Goal: Navigation & Orientation: Find specific page/section

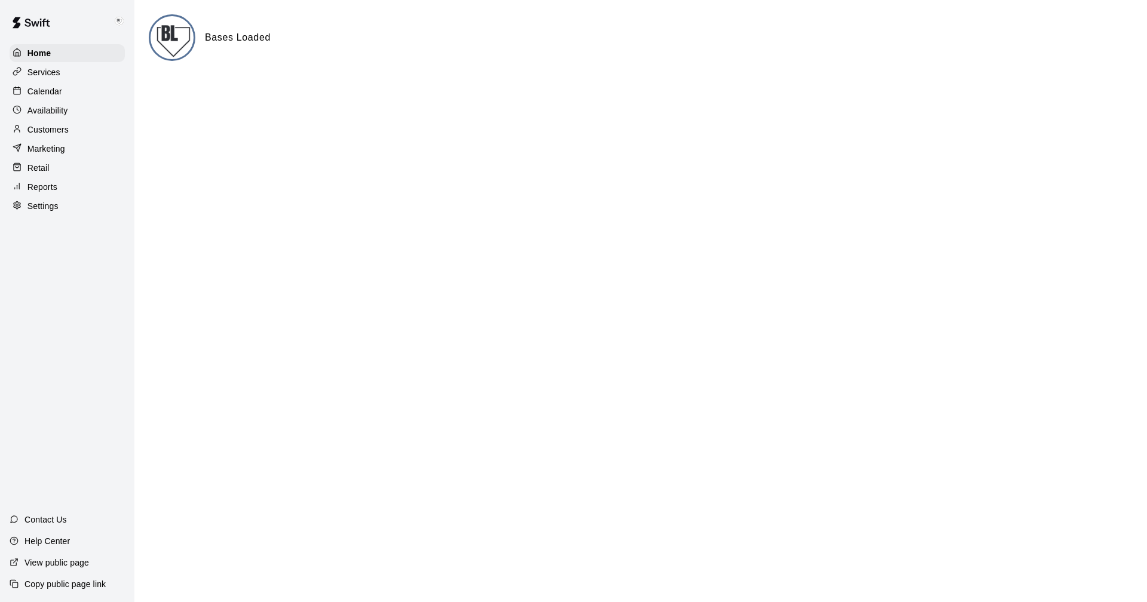
click at [41, 88] on p "Calendar" at bounding box center [44, 91] width 35 height 12
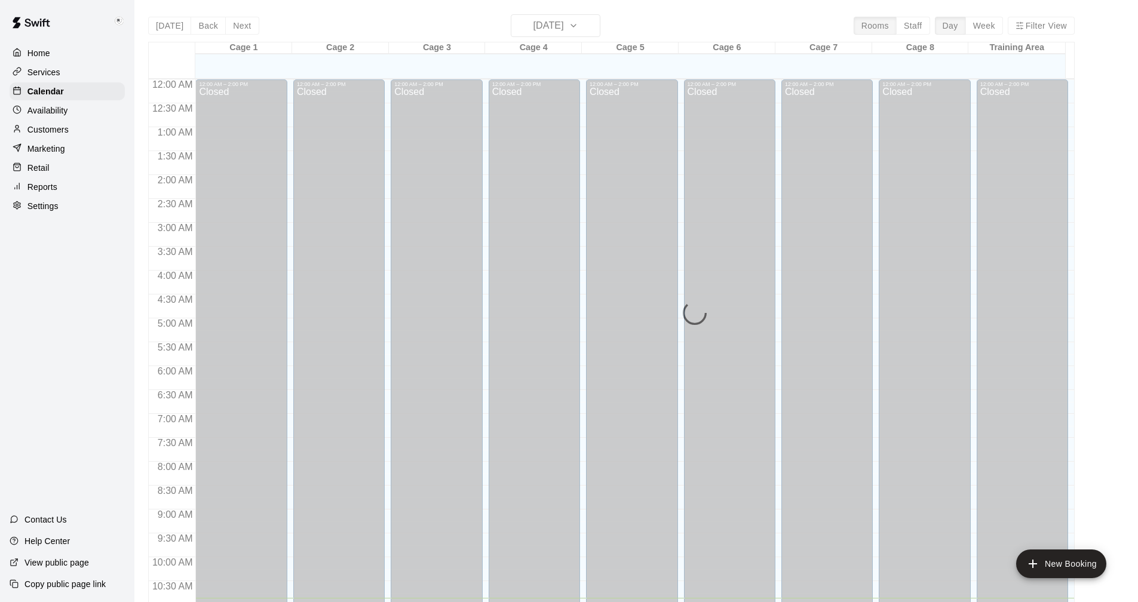
scroll to position [519, 0]
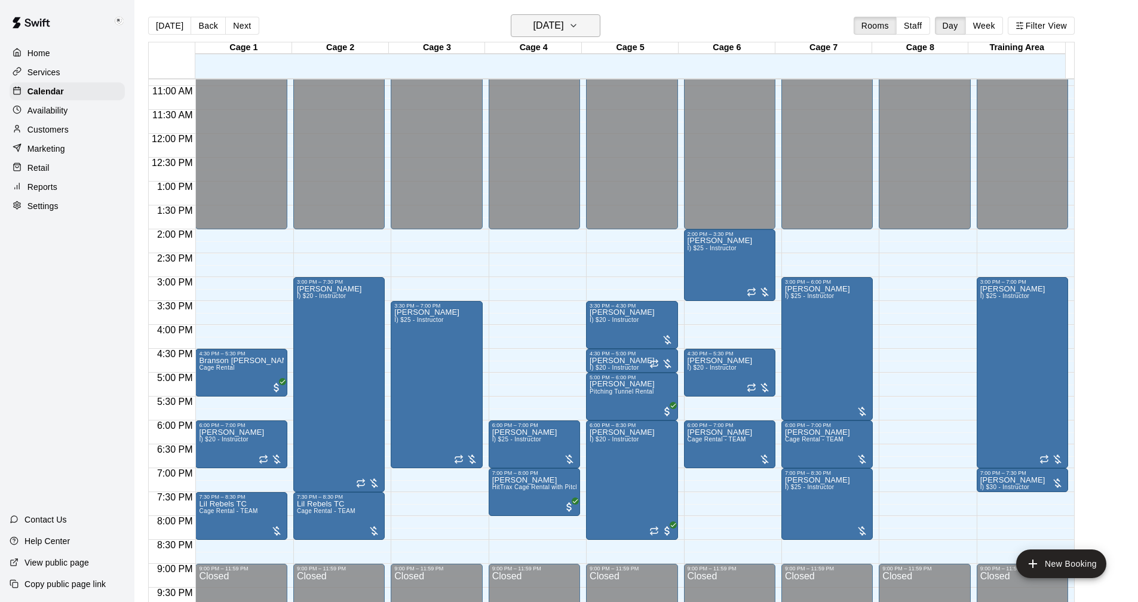
click at [578, 22] on icon "button" at bounding box center [574, 26] width 10 height 14
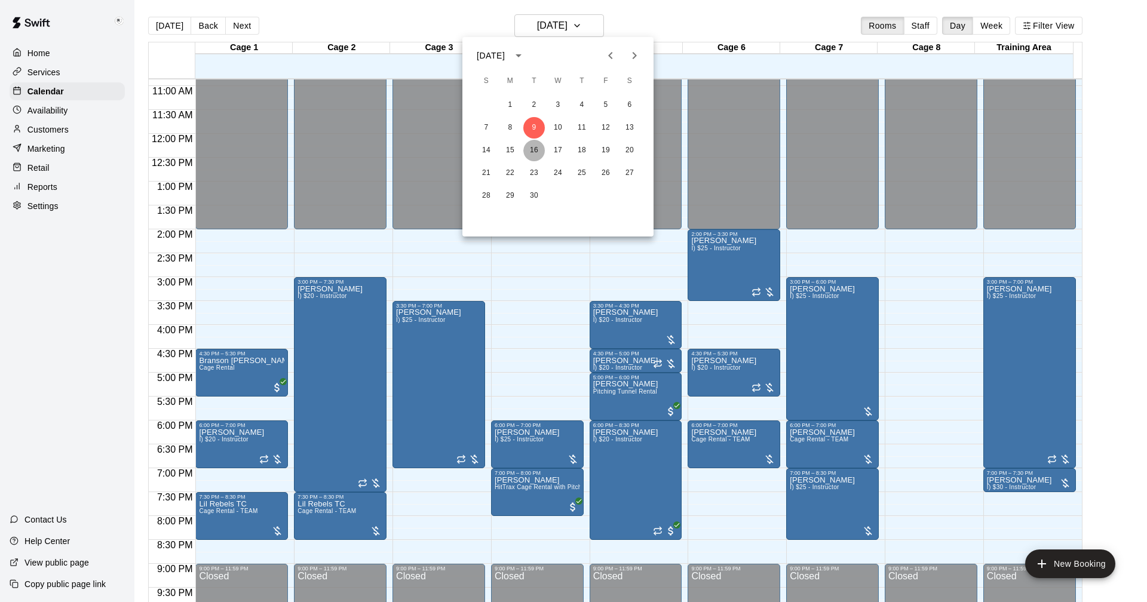
click at [533, 152] on button "16" at bounding box center [534, 151] width 22 height 22
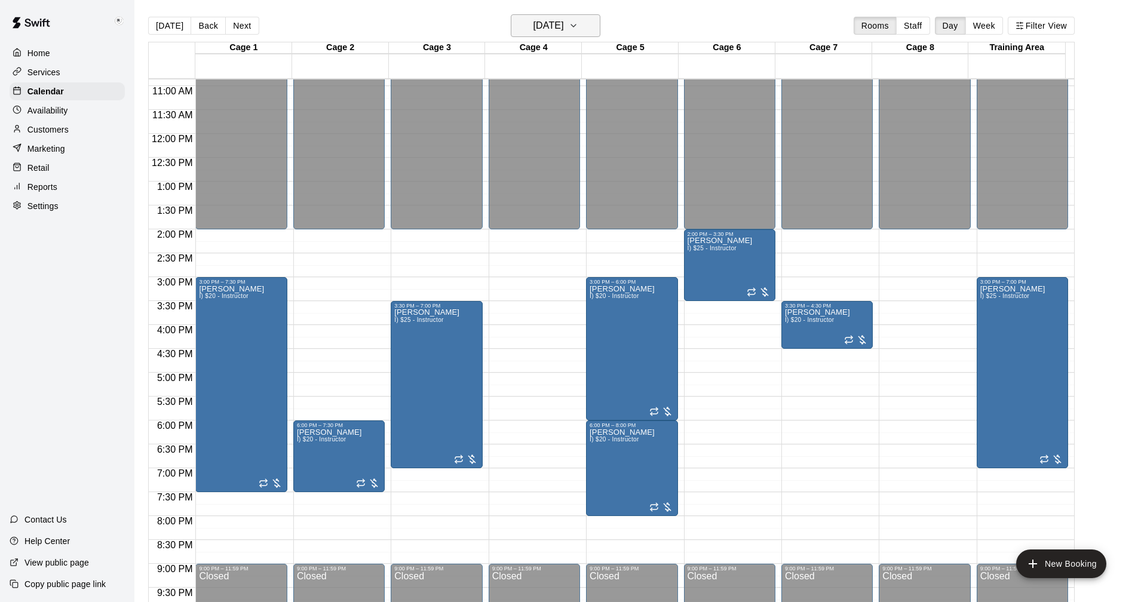
click at [578, 20] on icon "button" at bounding box center [574, 26] width 10 height 14
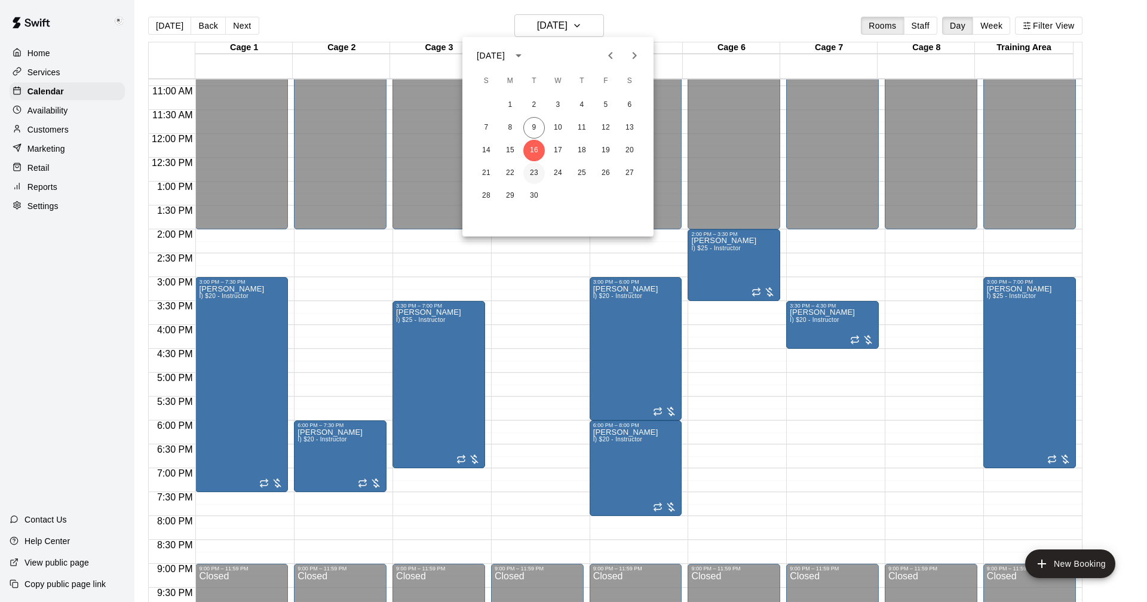
click at [529, 171] on button "23" at bounding box center [534, 173] width 22 height 22
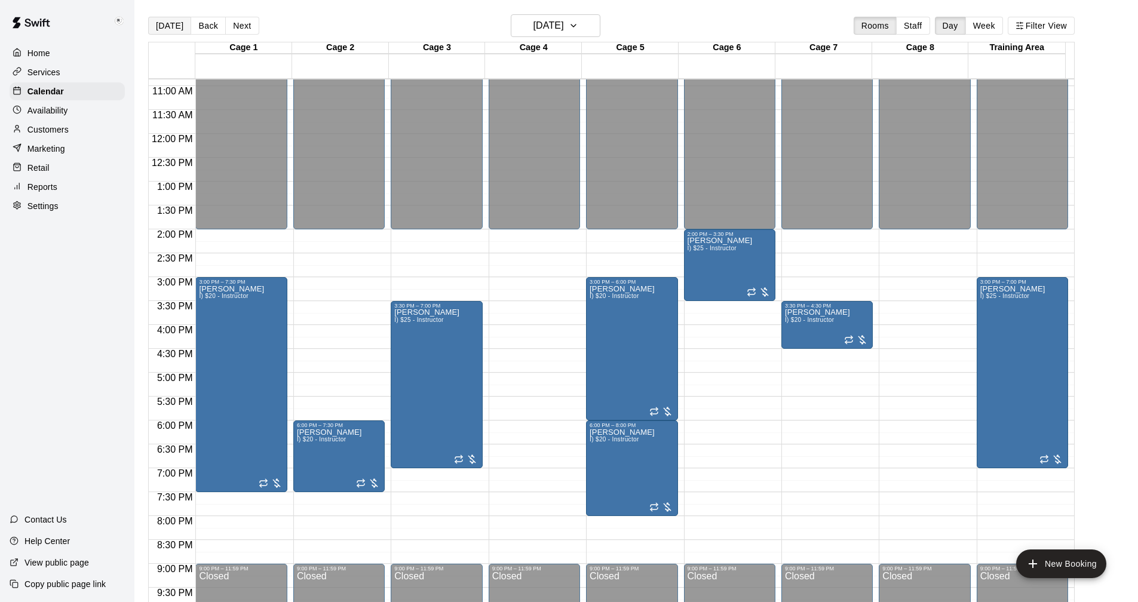
click at [173, 26] on button "[DATE]" at bounding box center [169, 26] width 43 height 18
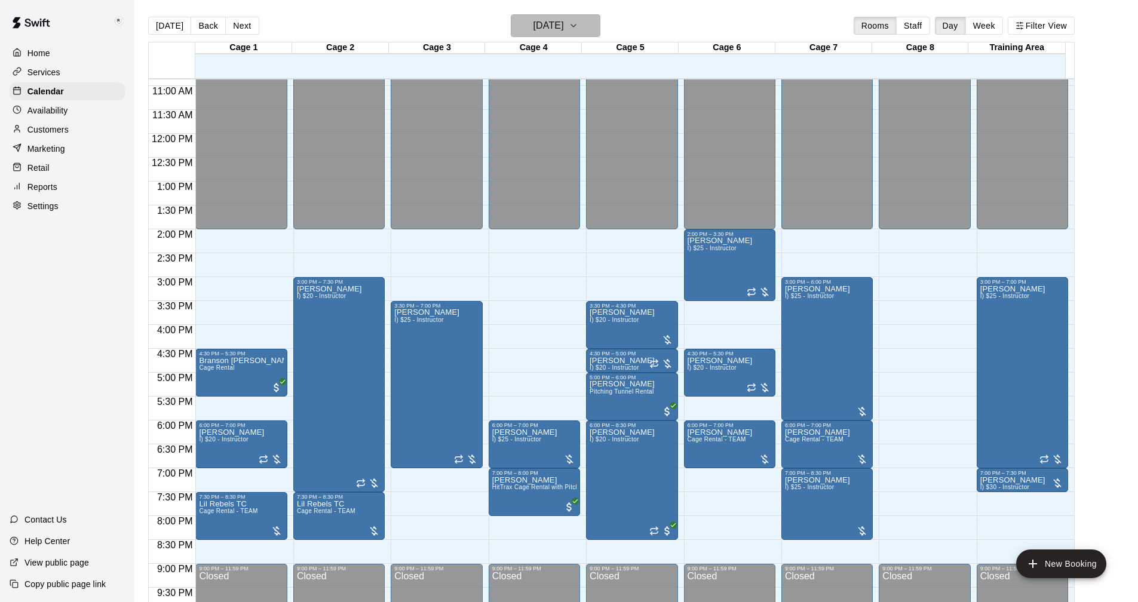
click at [578, 27] on icon "button" at bounding box center [574, 26] width 10 height 14
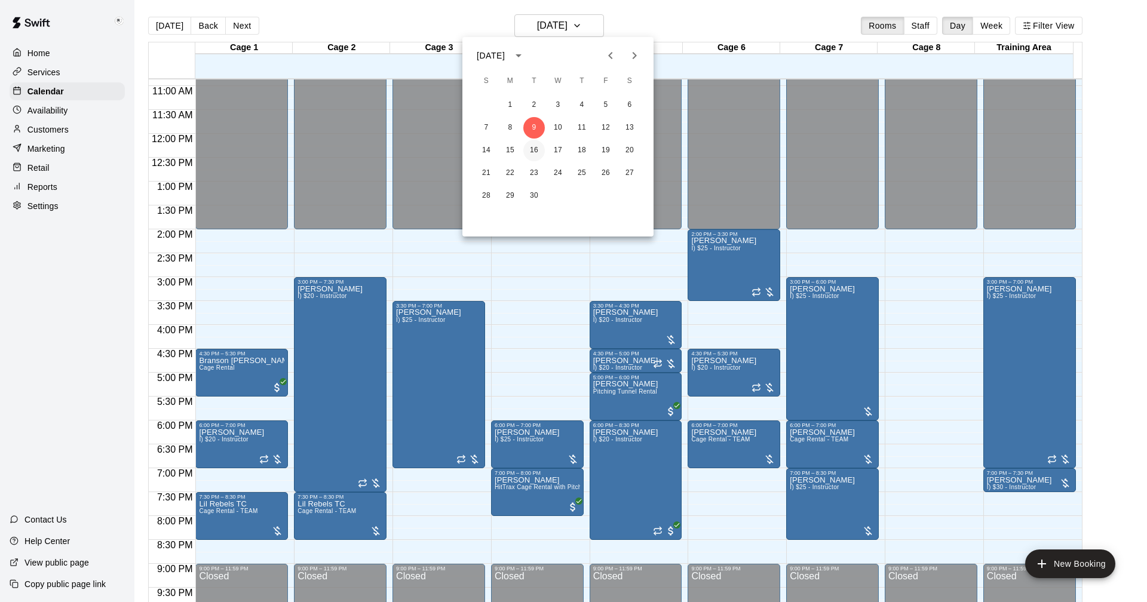
click at [535, 145] on button "16" at bounding box center [534, 151] width 22 height 22
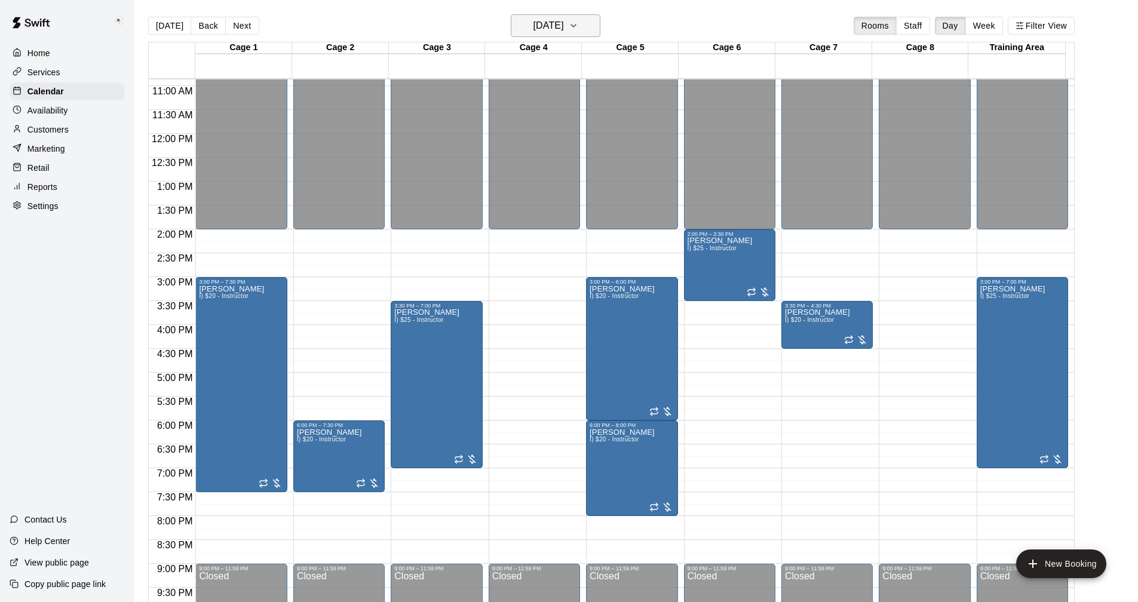
click at [576, 26] on icon "button" at bounding box center [573, 25] width 5 height 2
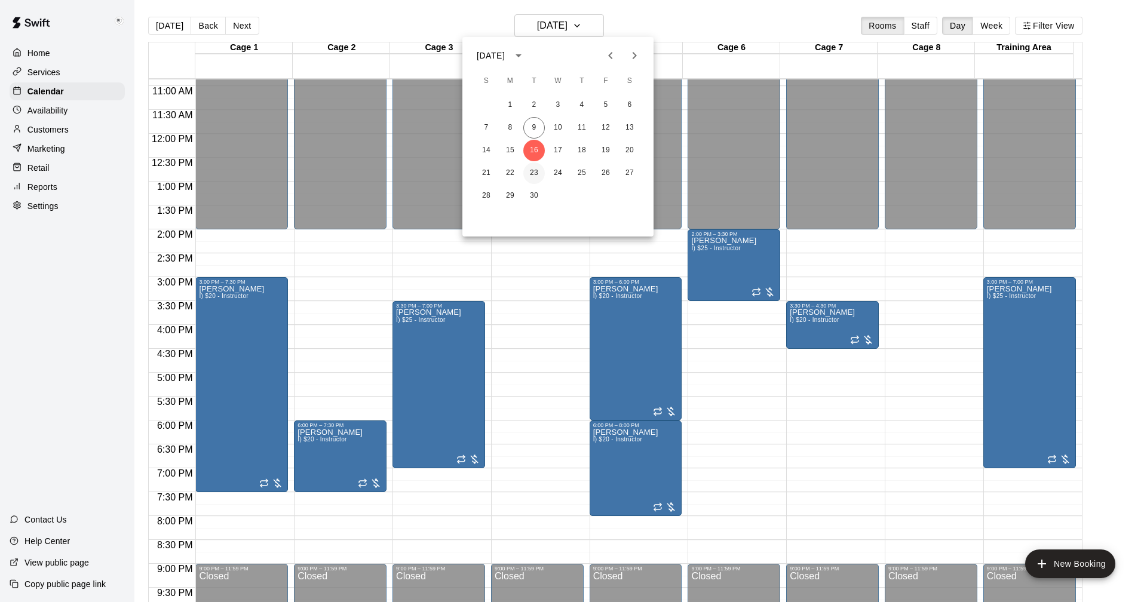
click at [534, 171] on button "23" at bounding box center [534, 173] width 22 height 22
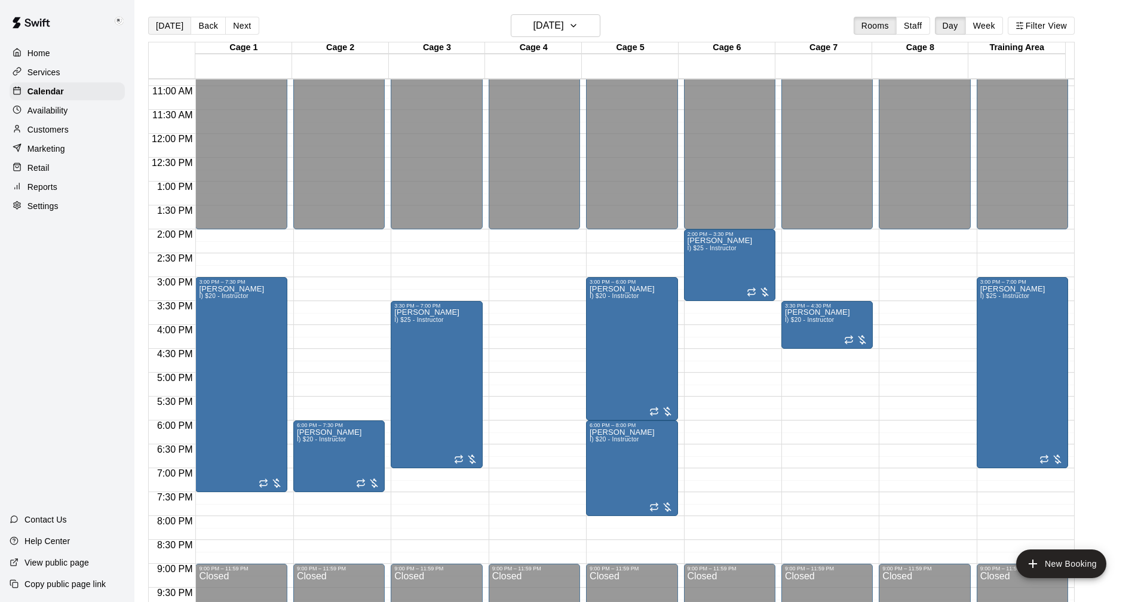
click at [165, 27] on button "[DATE]" at bounding box center [169, 26] width 43 height 18
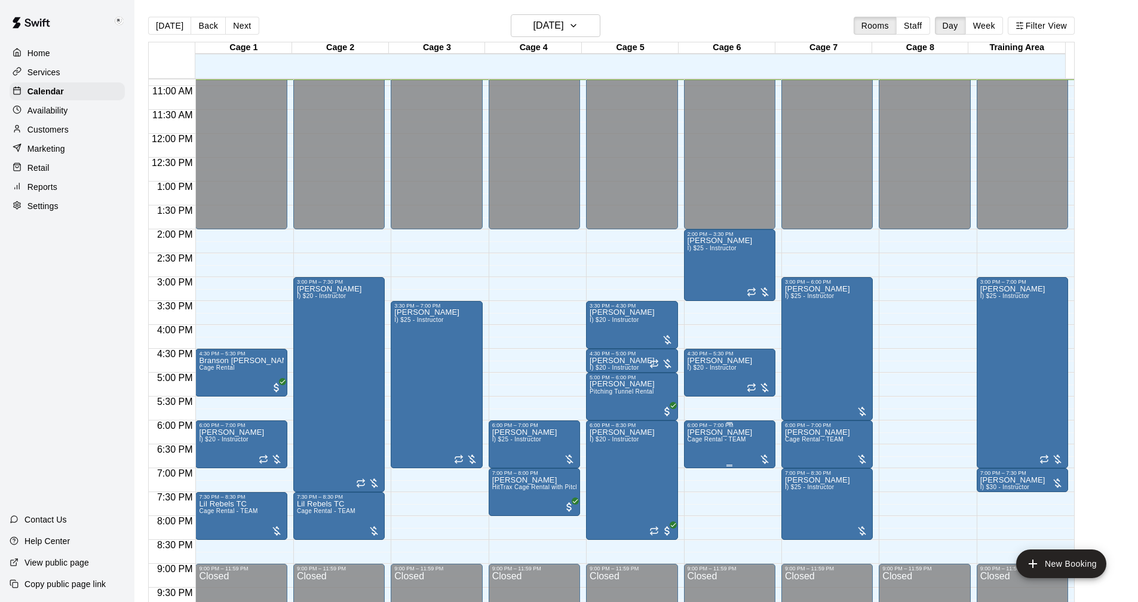
scroll to position [579, 0]
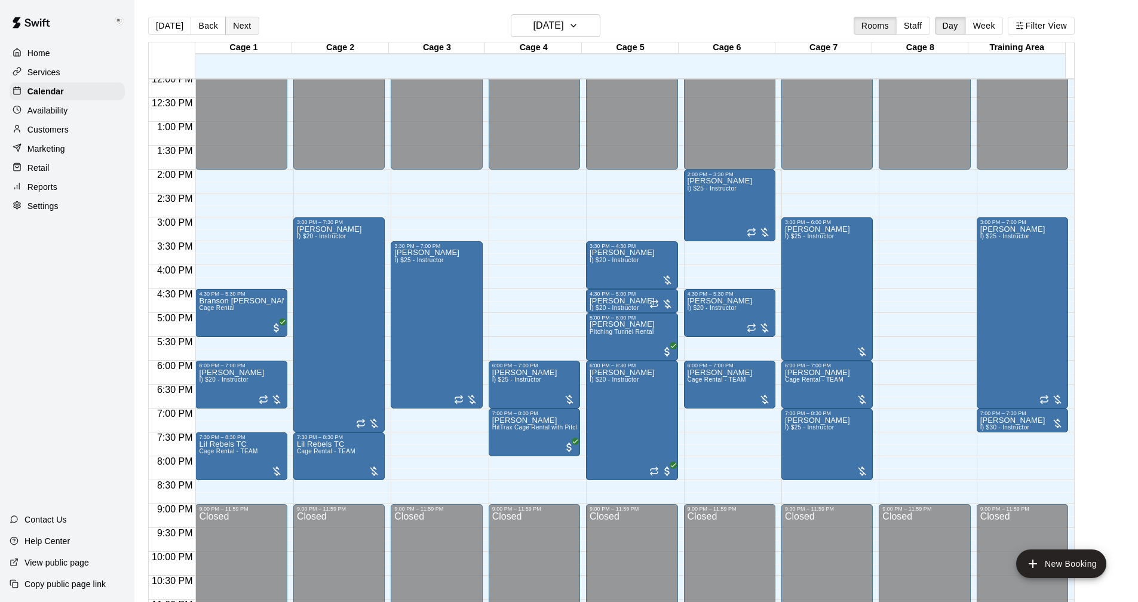
click at [244, 27] on button "Next" at bounding box center [241, 26] width 33 height 18
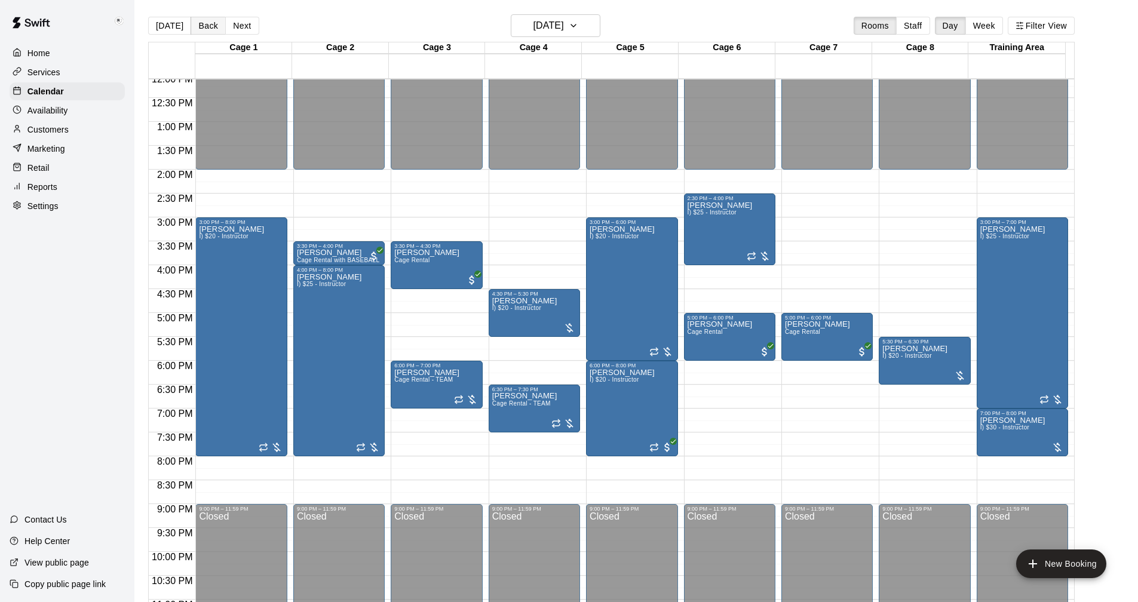
click at [211, 23] on button "Back" at bounding box center [208, 26] width 35 height 18
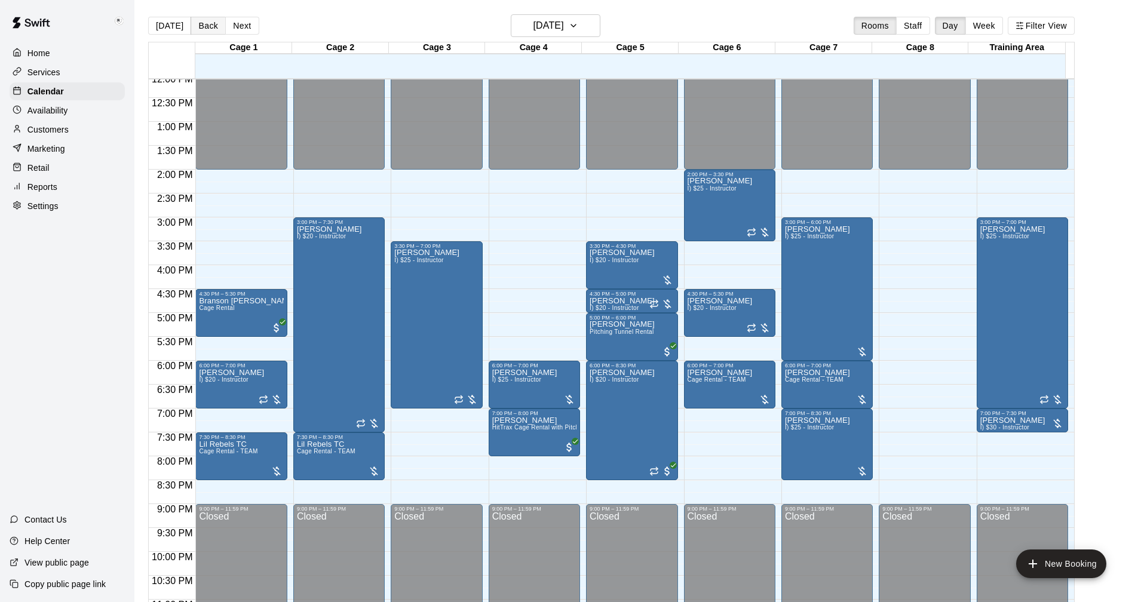
click at [205, 26] on button "Back" at bounding box center [208, 26] width 35 height 18
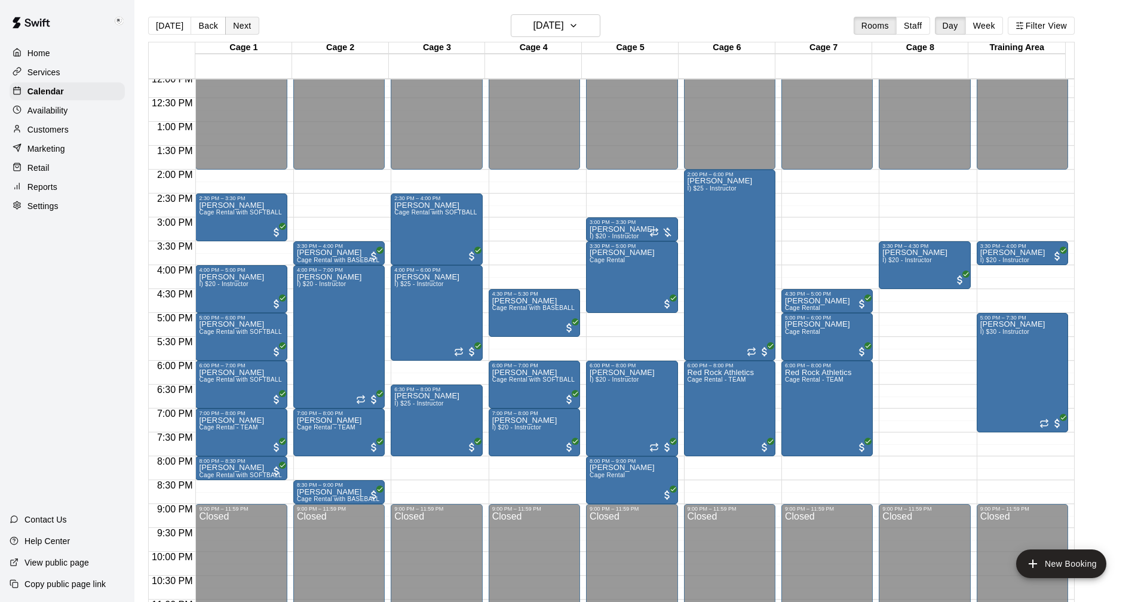
click at [231, 19] on button "Next" at bounding box center [241, 26] width 33 height 18
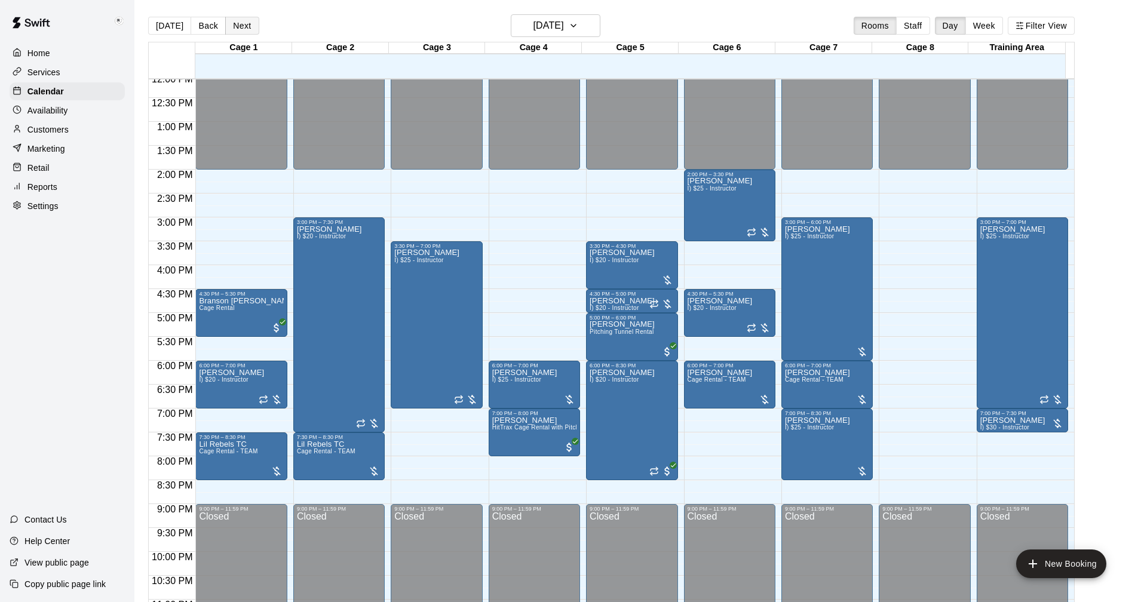
click at [235, 29] on button "Next" at bounding box center [241, 26] width 33 height 18
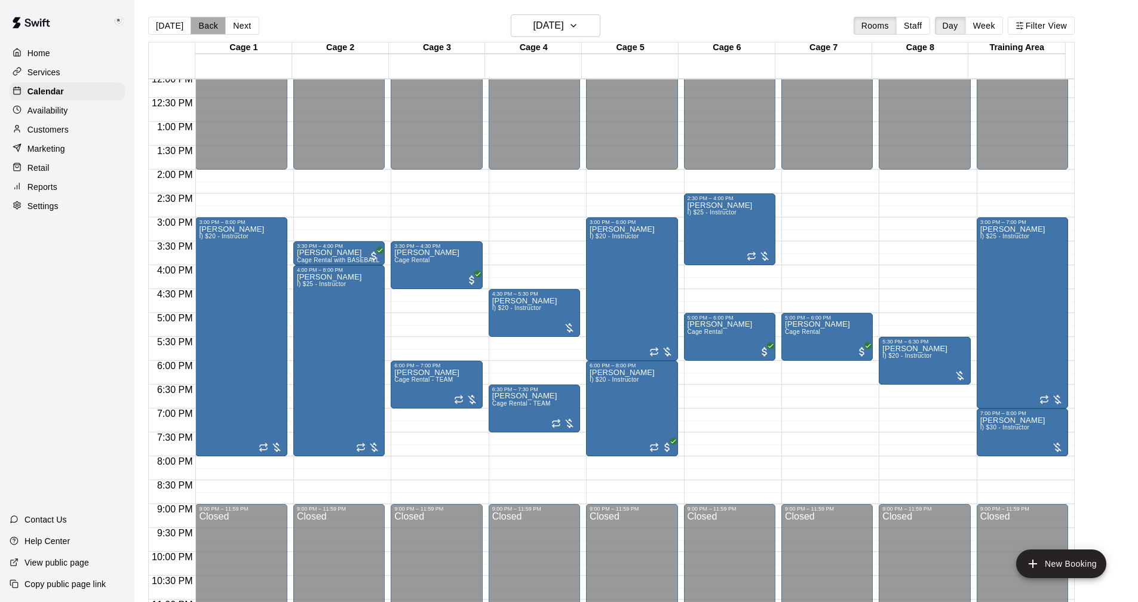
click at [205, 26] on button "Back" at bounding box center [208, 26] width 35 height 18
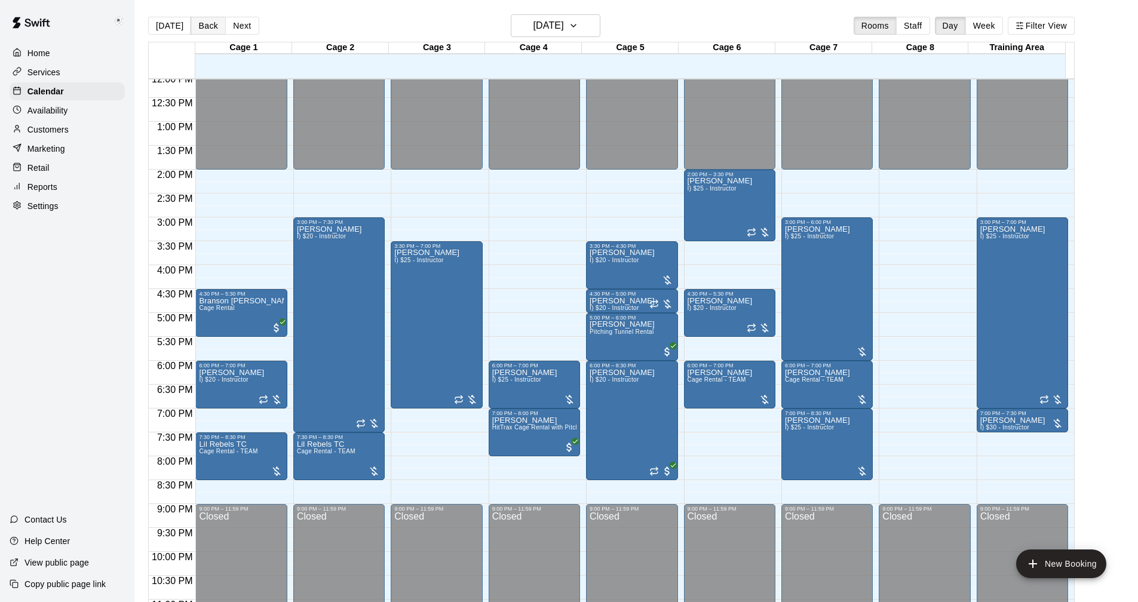
click at [203, 24] on button "Back" at bounding box center [208, 26] width 35 height 18
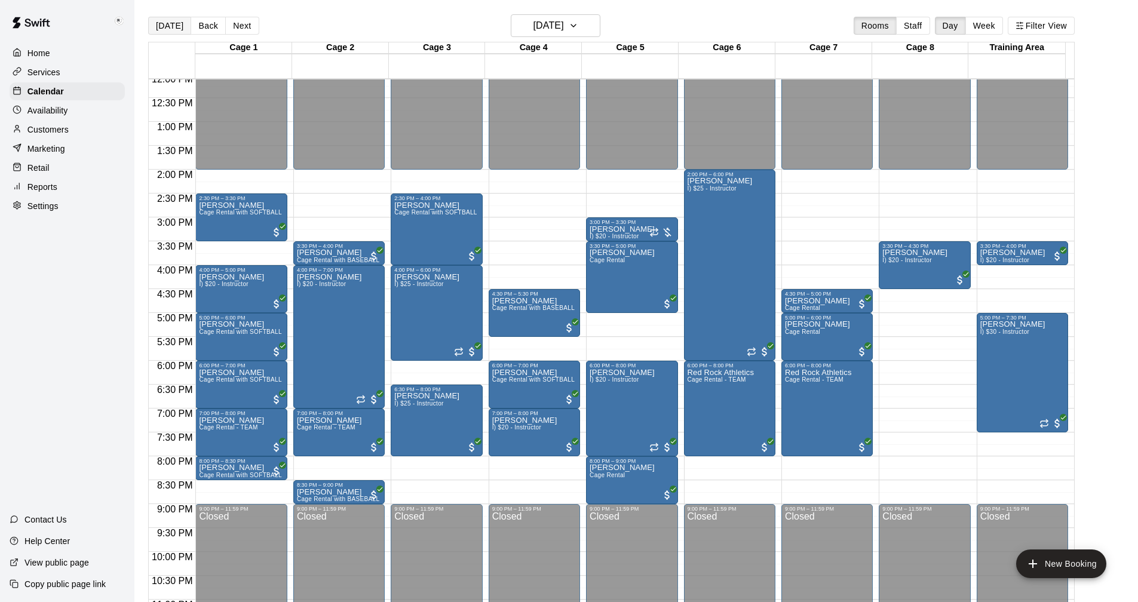
click at [168, 24] on button "[DATE]" at bounding box center [169, 26] width 43 height 18
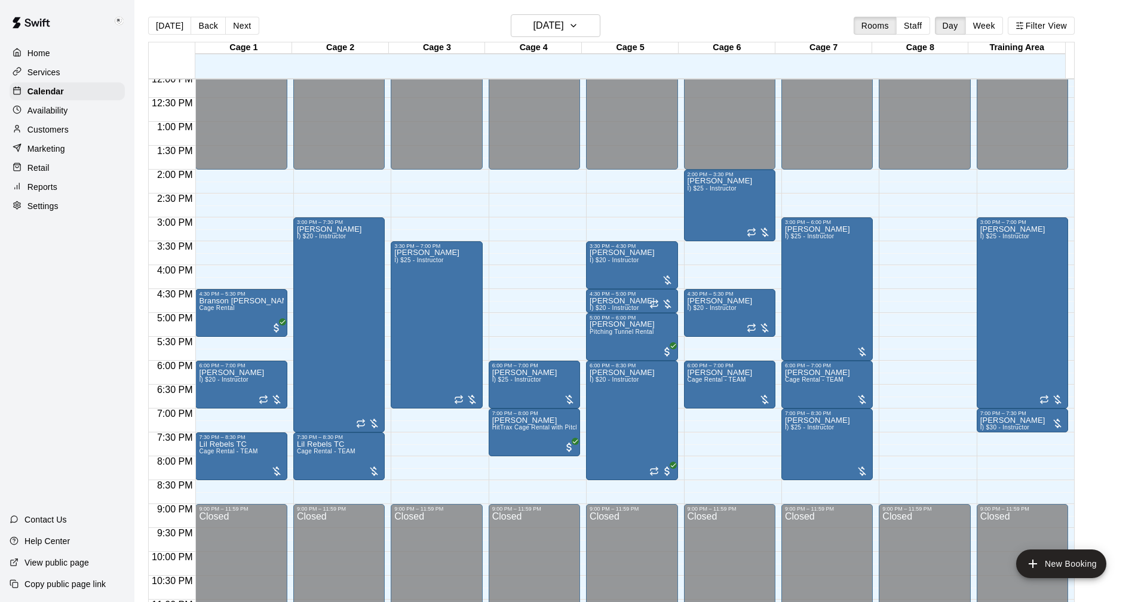
click at [44, 215] on div "Settings" at bounding box center [67, 206] width 115 height 18
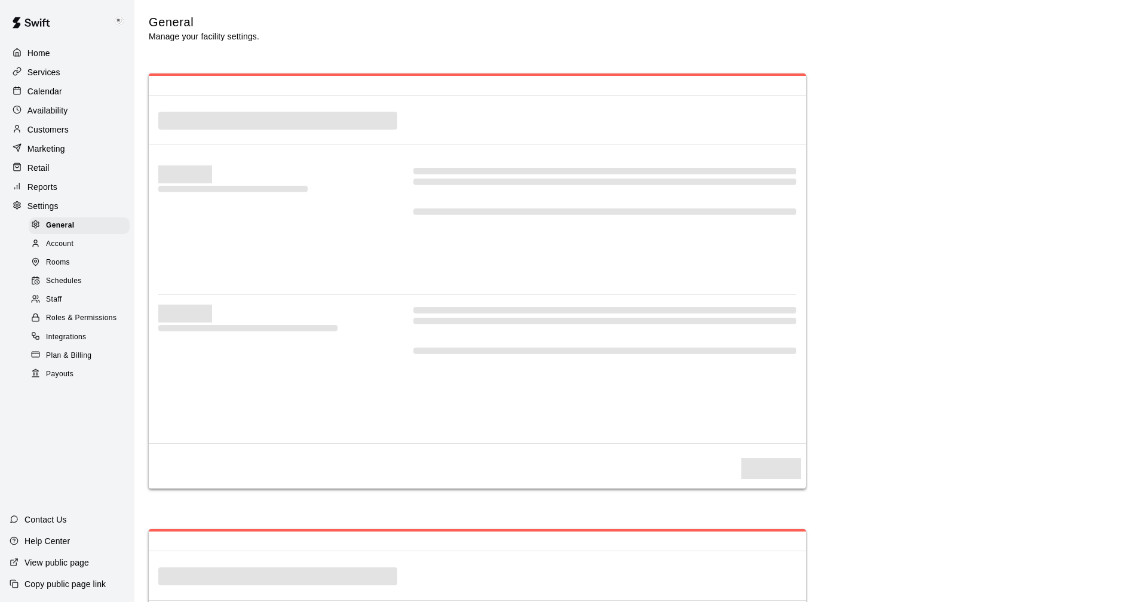
select select "**"
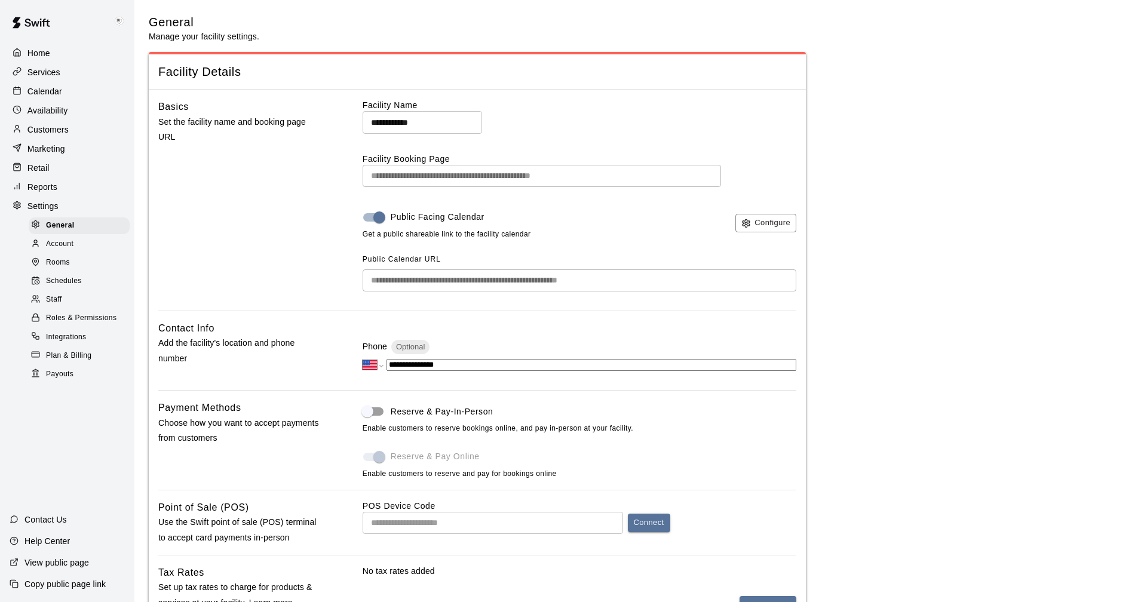
scroll to position [2069, 0]
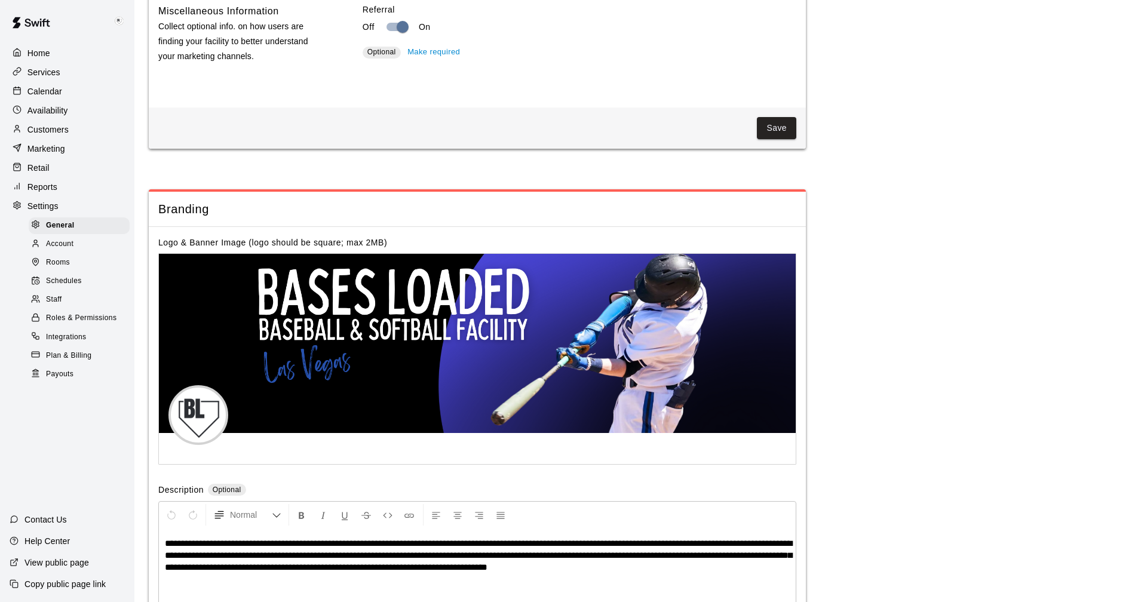
click at [45, 191] on p "Reports" at bounding box center [42, 187] width 30 height 12
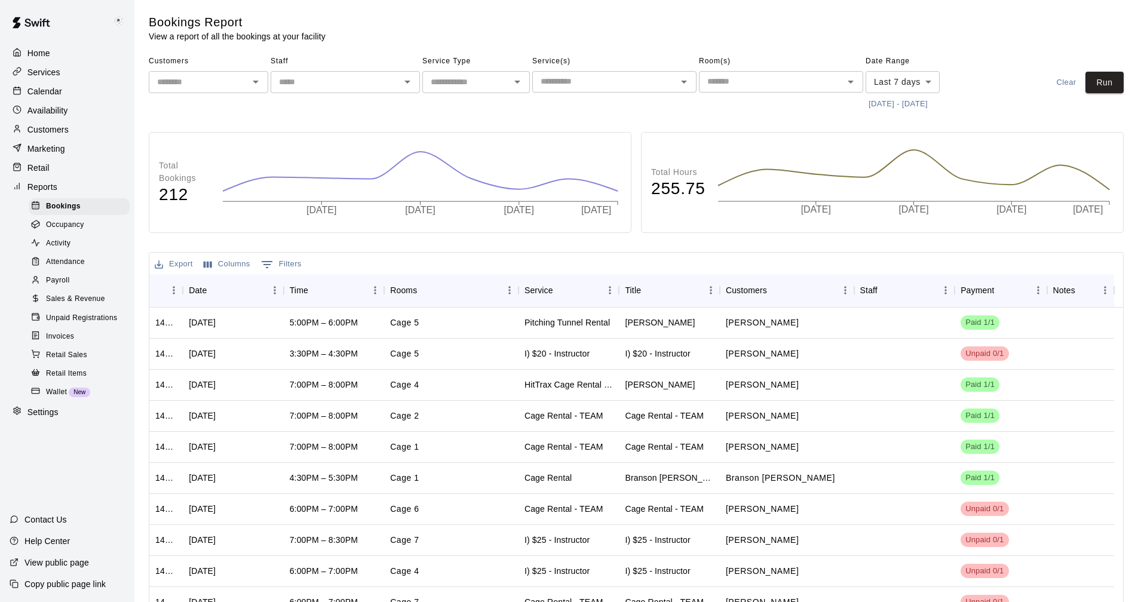
click at [52, 398] on span "Wallet" at bounding box center [56, 392] width 21 height 12
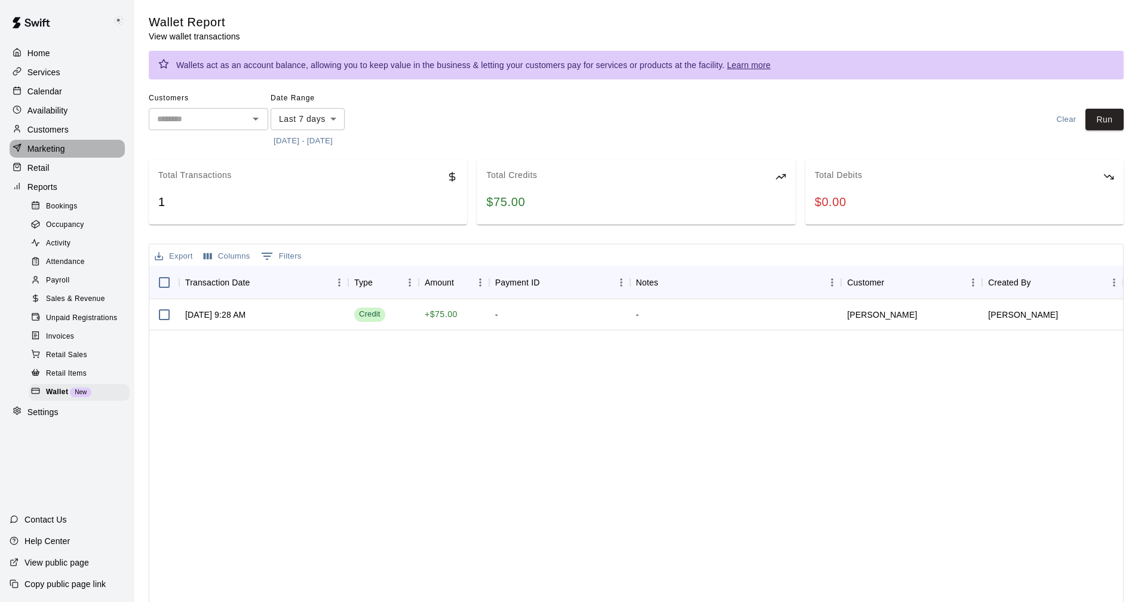
click at [47, 155] on p "Marketing" at bounding box center [46, 149] width 38 height 12
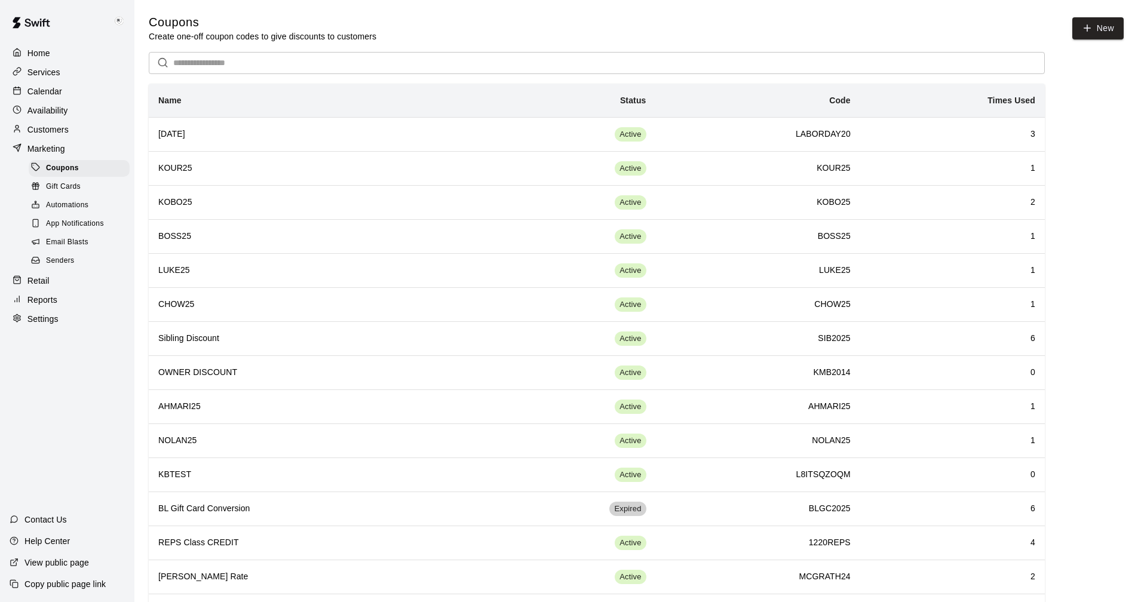
click at [67, 248] on span "Email Blasts" at bounding box center [67, 243] width 42 height 12
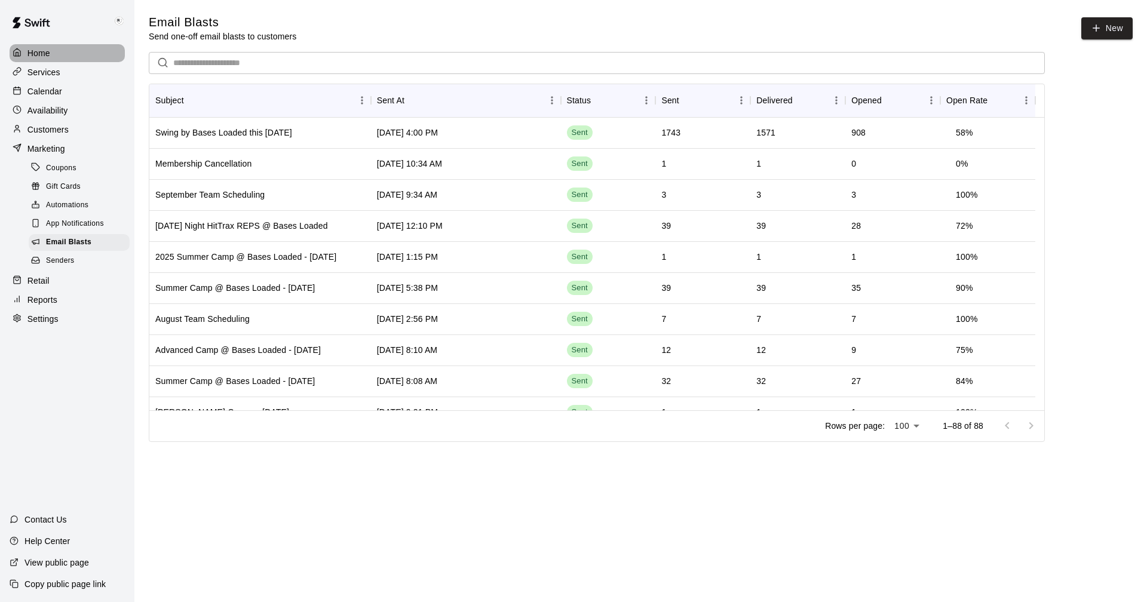
click at [40, 56] on p "Home" at bounding box center [38, 53] width 23 height 12
